Goal: Navigation & Orientation: Find specific page/section

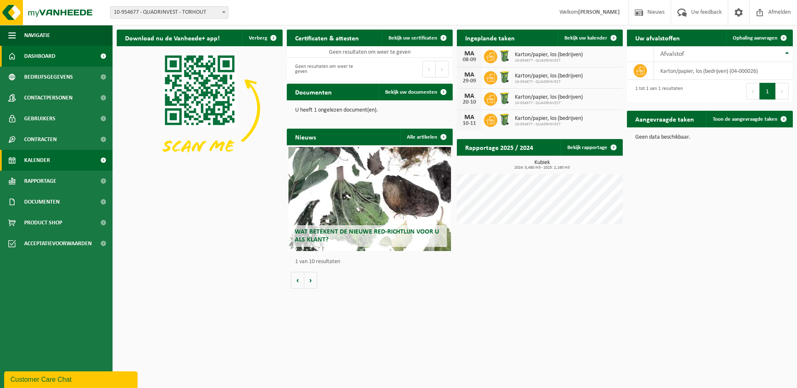
click at [40, 166] on span "Kalender" at bounding box center [37, 160] width 26 height 21
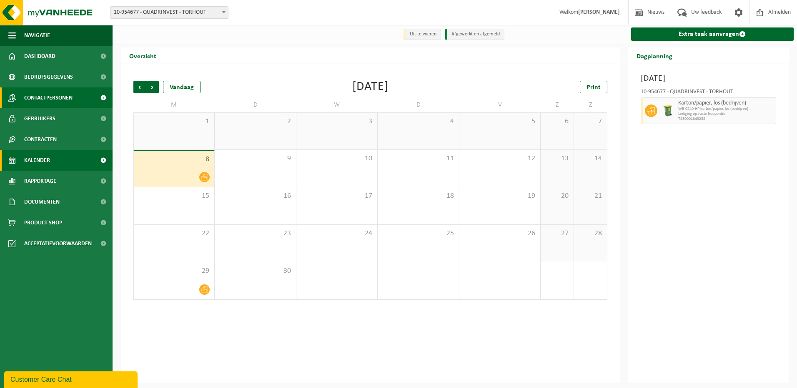
click at [75, 96] on link "Contactpersonen" at bounding box center [56, 98] width 113 height 21
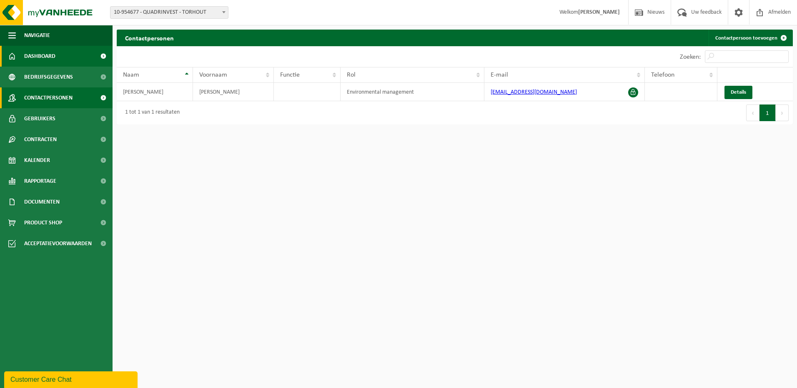
click at [60, 58] on link "Dashboard" at bounding box center [56, 56] width 113 height 21
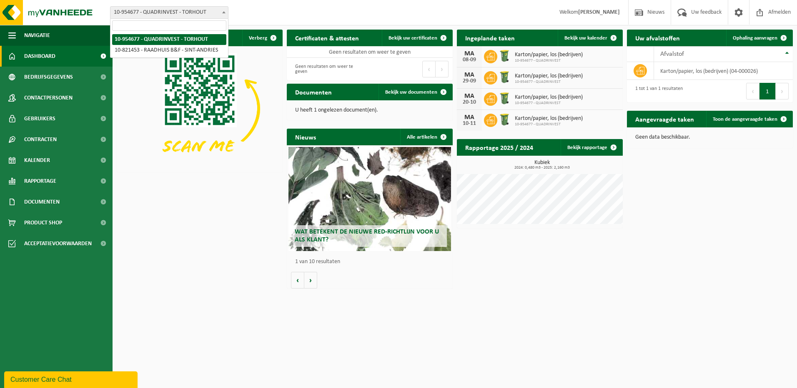
click at [218, 13] on span "10-954677 - QUADRINVEST - TORHOUT" at bounding box center [169, 13] width 118 height 12
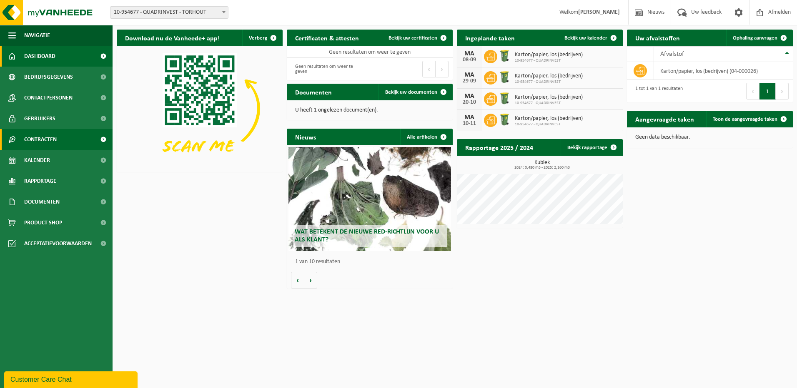
click at [55, 140] on span "Contracten" at bounding box center [40, 139] width 33 height 21
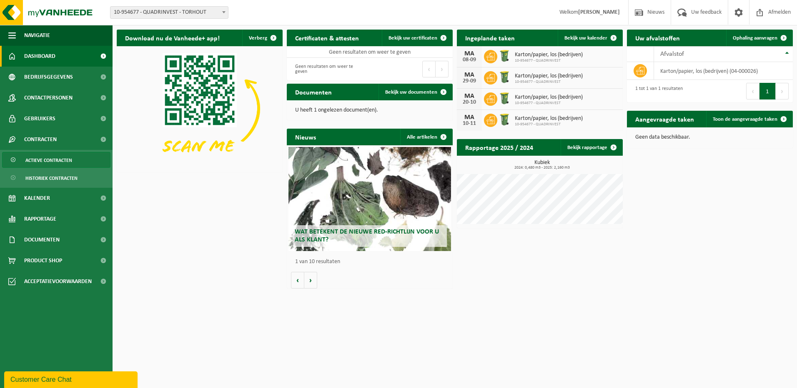
click at [53, 162] on span "Actieve contracten" at bounding box center [48, 161] width 47 height 16
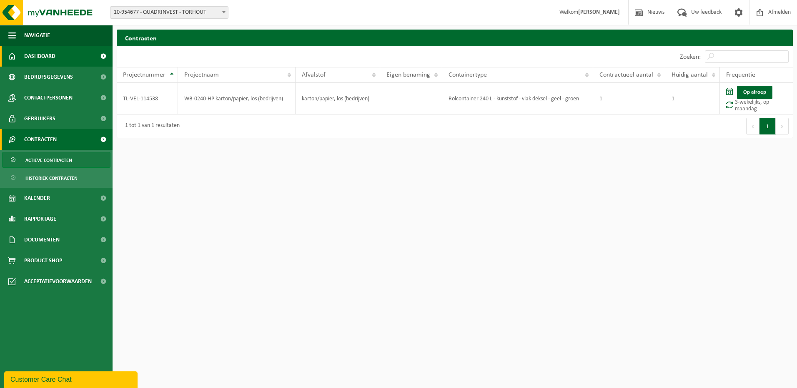
click at [59, 59] on link "Dashboard" at bounding box center [56, 56] width 113 height 21
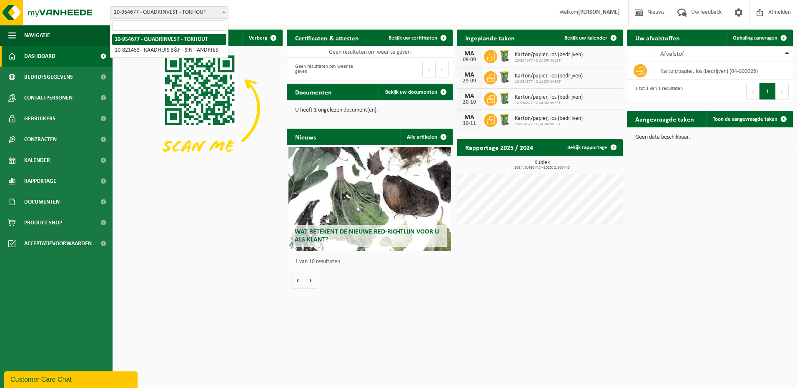
click at [224, 15] on span at bounding box center [224, 12] width 8 height 11
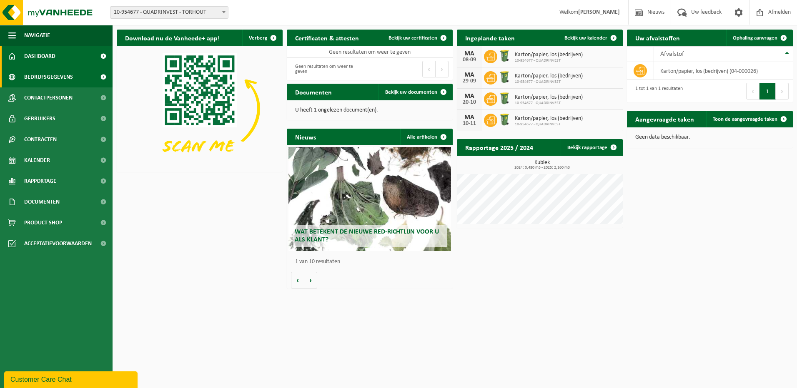
click at [61, 82] on span "Bedrijfsgegevens" at bounding box center [48, 77] width 49 height 21
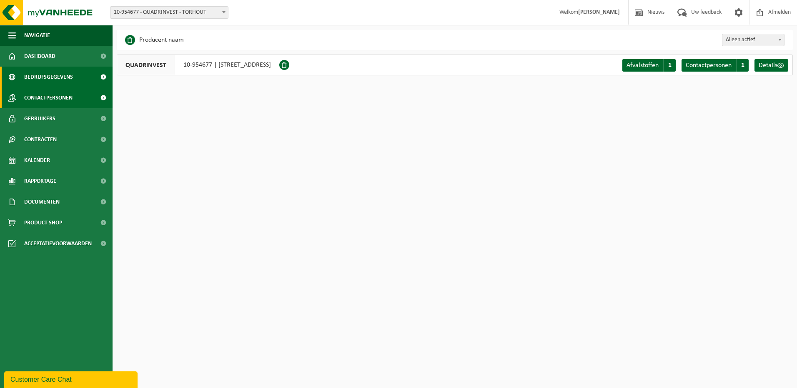
click at [54, 100] on span "Contactpersonen" at bounding box center [48, 98] width 48 height 21
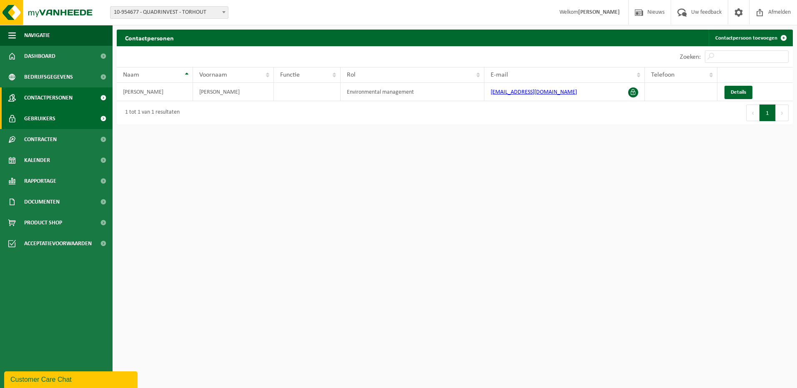
click at [41, 118] on span "Gebruikers" at bounding box center [39, 118] width 31 height 21
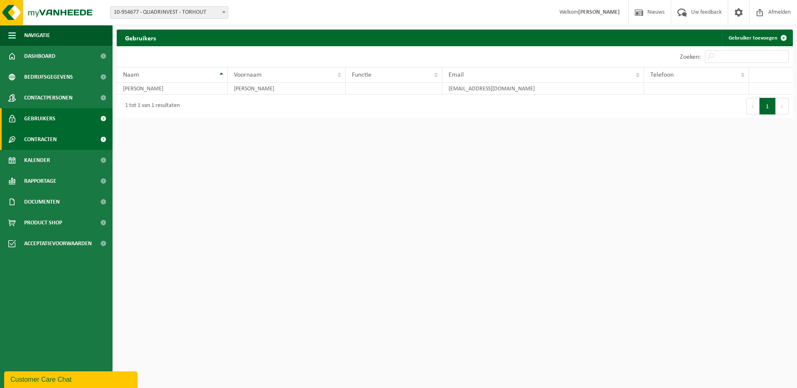
click at [34, 136] on span "Contracten" at bounding box center [40, 139] width 33 height 21
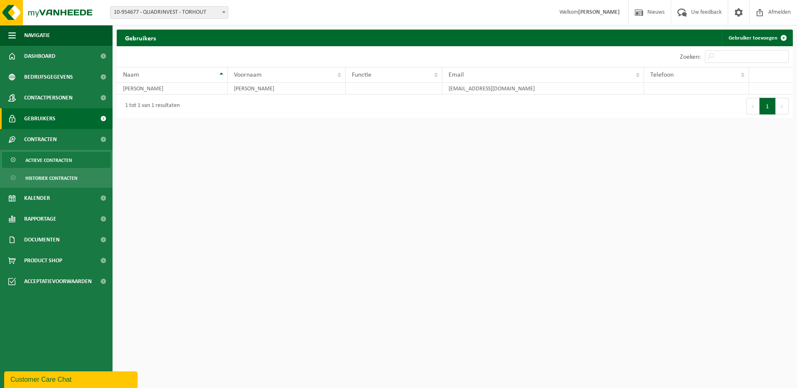
click at [34, 160] on span "Actieve contracten" at bounding box center [48, 161] width 47 height 16
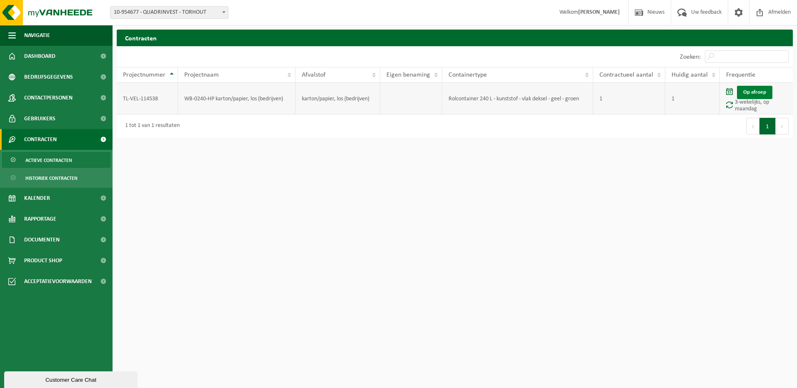
click at [755, 93] on link "Op afroep" at bounding box center [754, 92] width 35 height 13
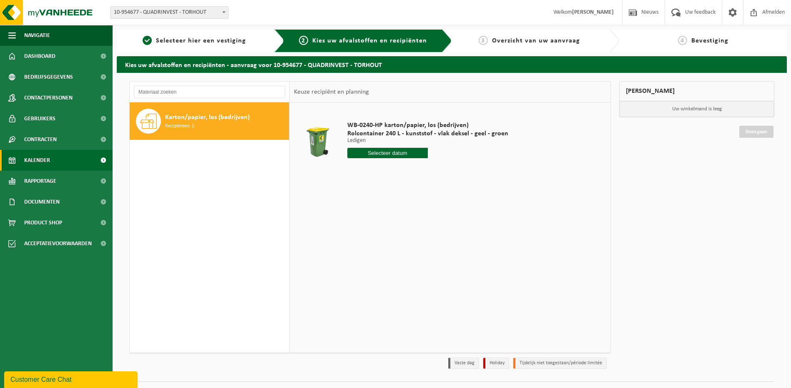
click at [40, 160] on span "Kalender" at bounding box center [37, 160] width 26 height 21
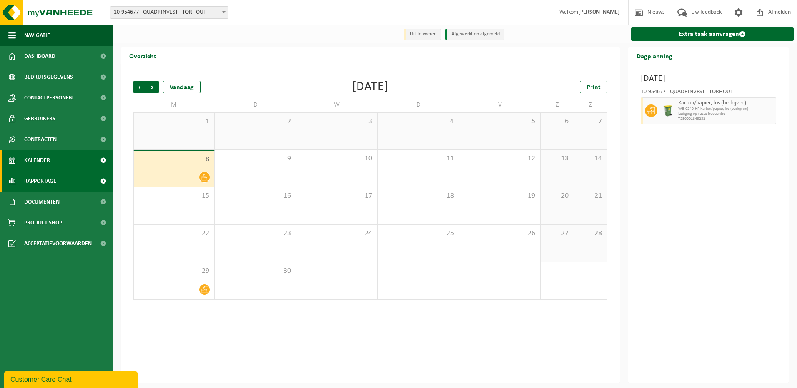
click at [52, 179] on span "Rapportage" at bounding box center [40, 181] width 32 height 21
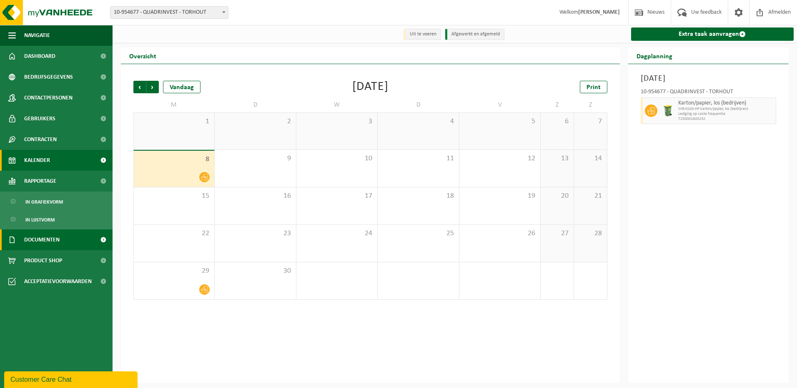
click at [40, 243] on span "Documenten" at bounding box center [41, 240] width 35 height 21
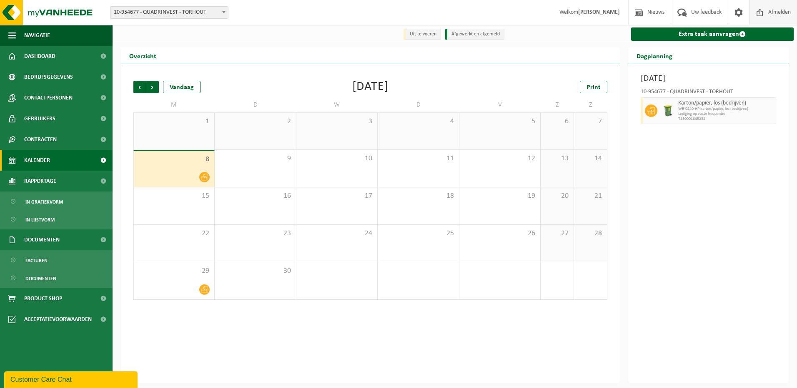
click at [779, 9] on span "Afmelden" at bounding box center [779, 12] width 27 height 25
